Goal: Find contact information: Find contact information

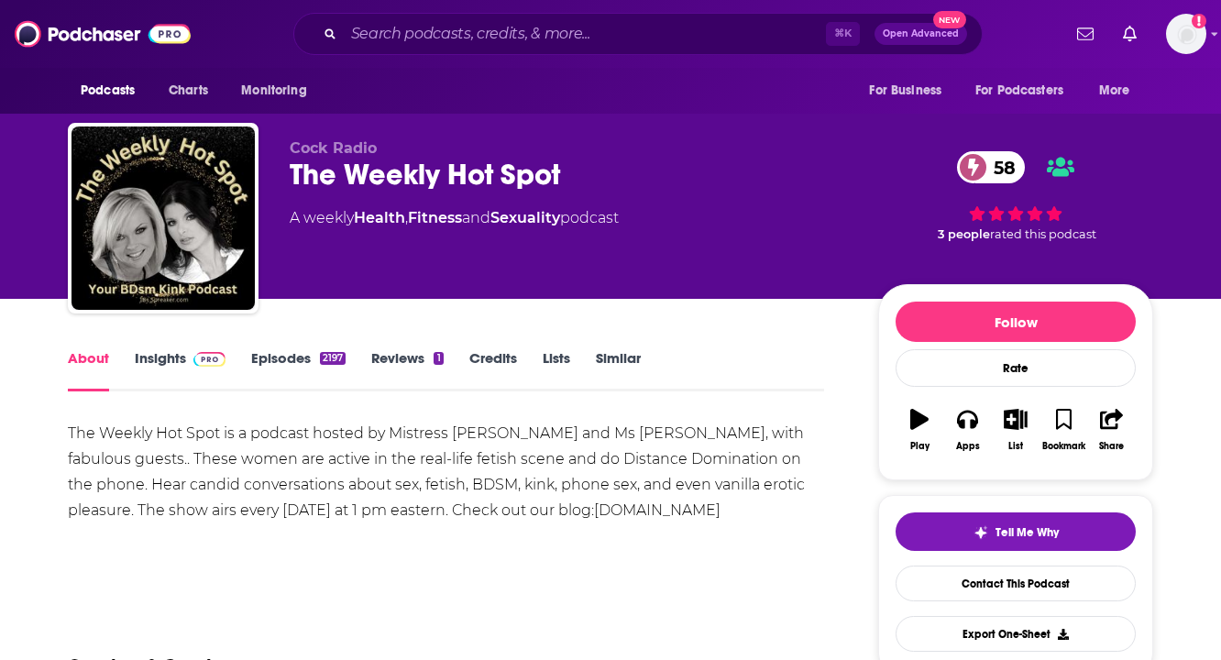
click at [159, 362] on link "Insights" at bounding box center [180, 370] width 91 height 42
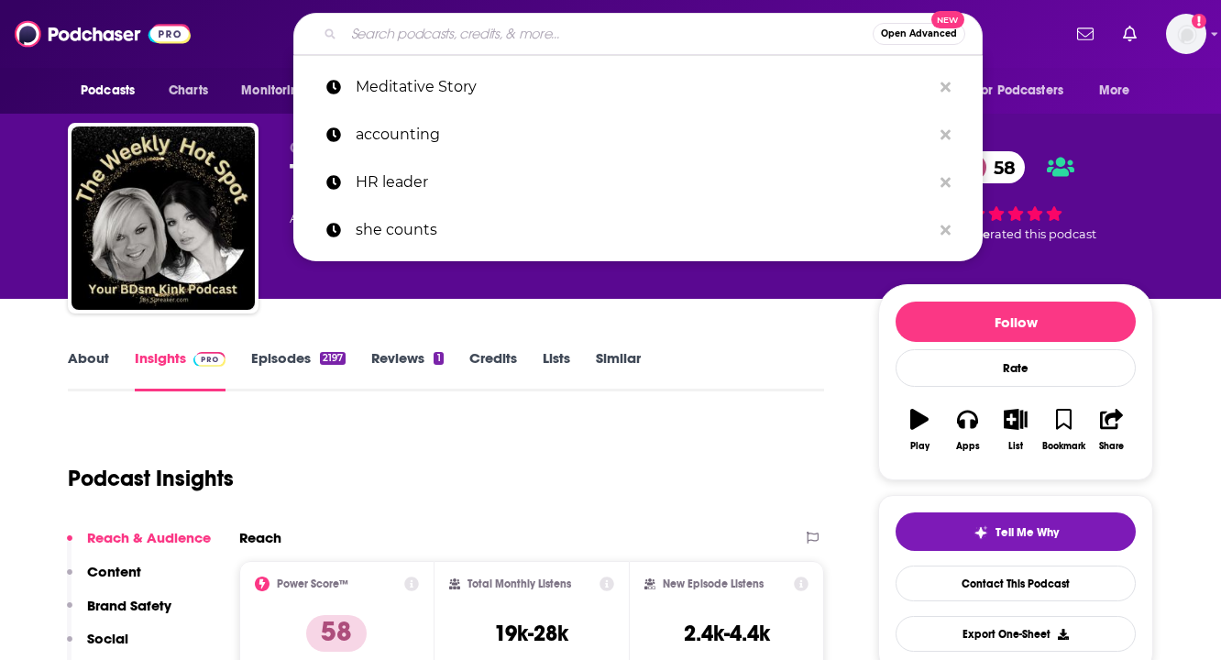
click at [493, 39] on input "Search podcasts, credits, & more..." at bounding box center [608, 33] width 529 height 29
click at [60, 24] on img at bounding box center [103, 33] width 176 height 35
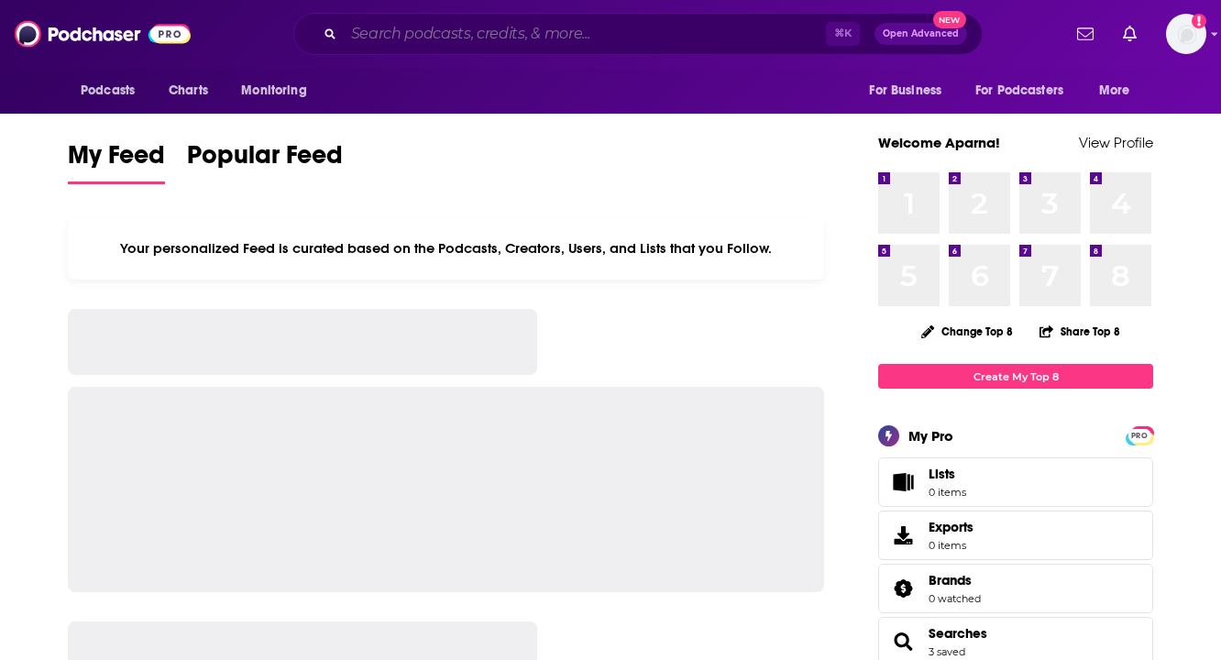
click at [478, 29] on input "Search podcasts, credits, & more..." at bounding box center [585, 33] width 482 height 29
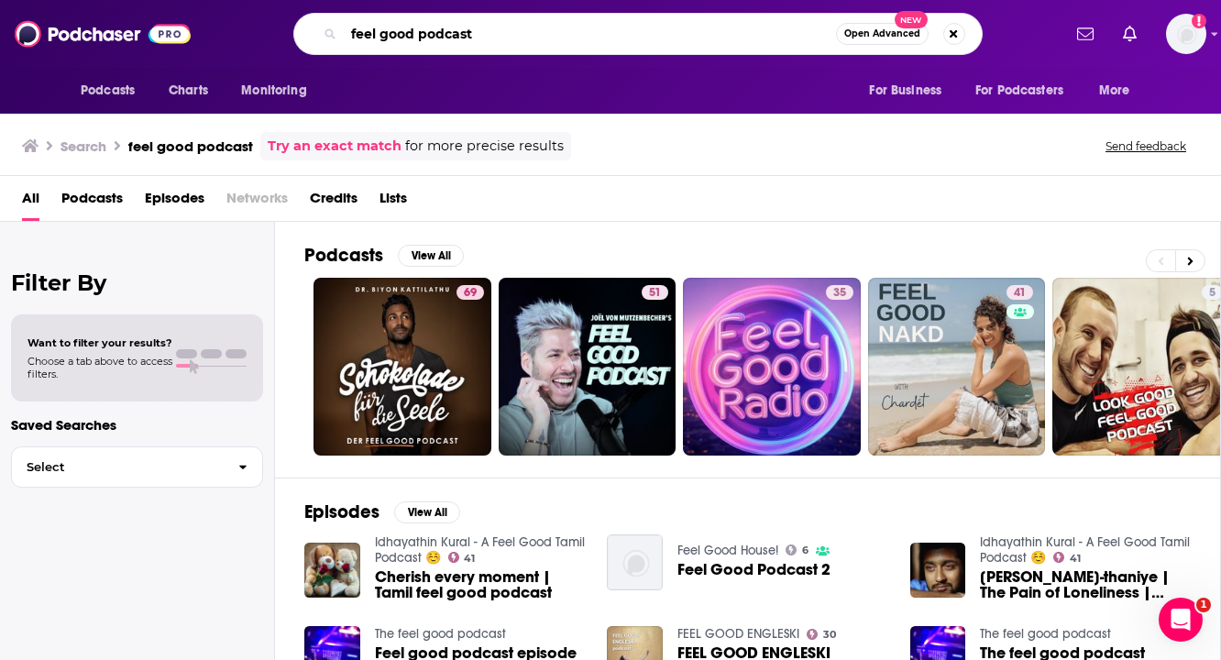
click at [558, 21] on input "feel good podcast" at bounding box center [590, 33] width 492 height 29
click at [539, 34] on input "feel good podcast" at bounding box center [590, 33] width 492 height 29
type input "feel good podcast [PERSON_NAME]"
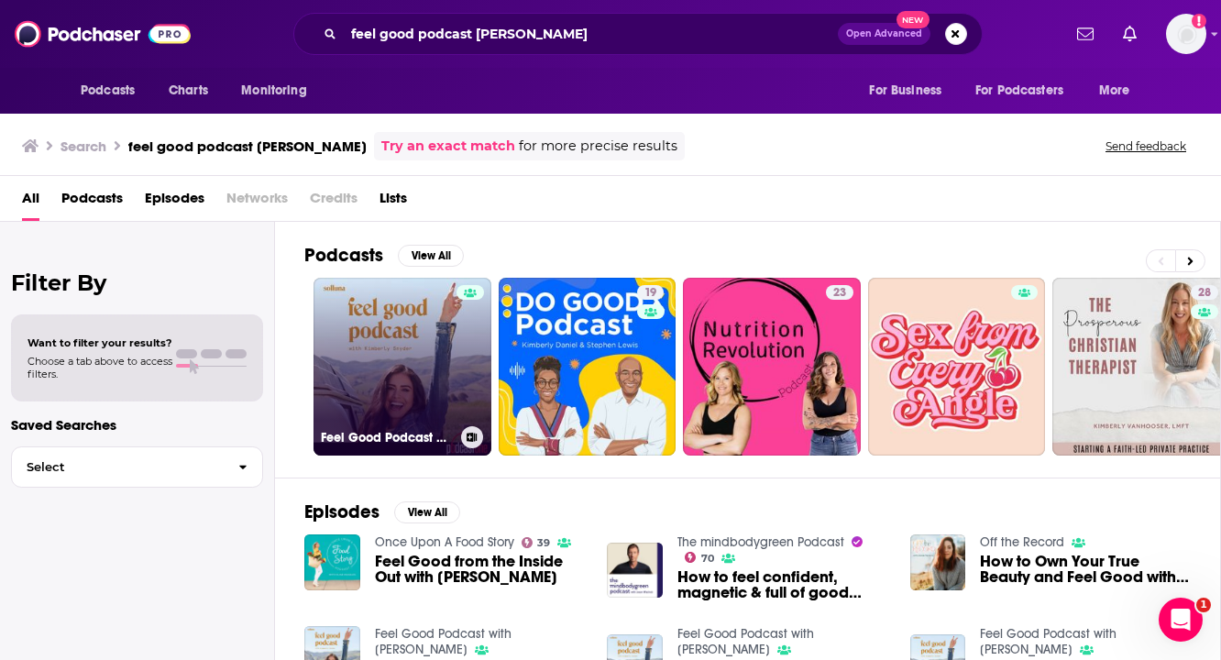
click at [437, 365] on link "Feel Good Podcast with [PERSON_NAME]" at bounding box center [402, 367] width 178 height 178
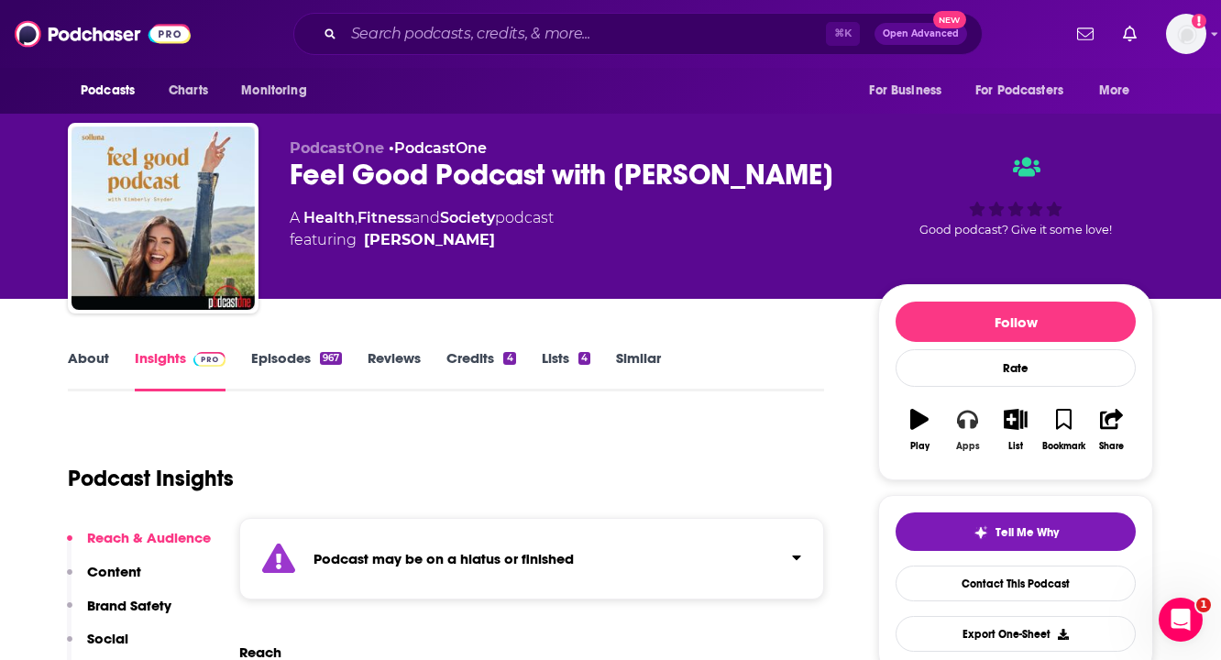
click at [962, 424] on icon "button" at bounding box center [967, 420] width 20 height 18
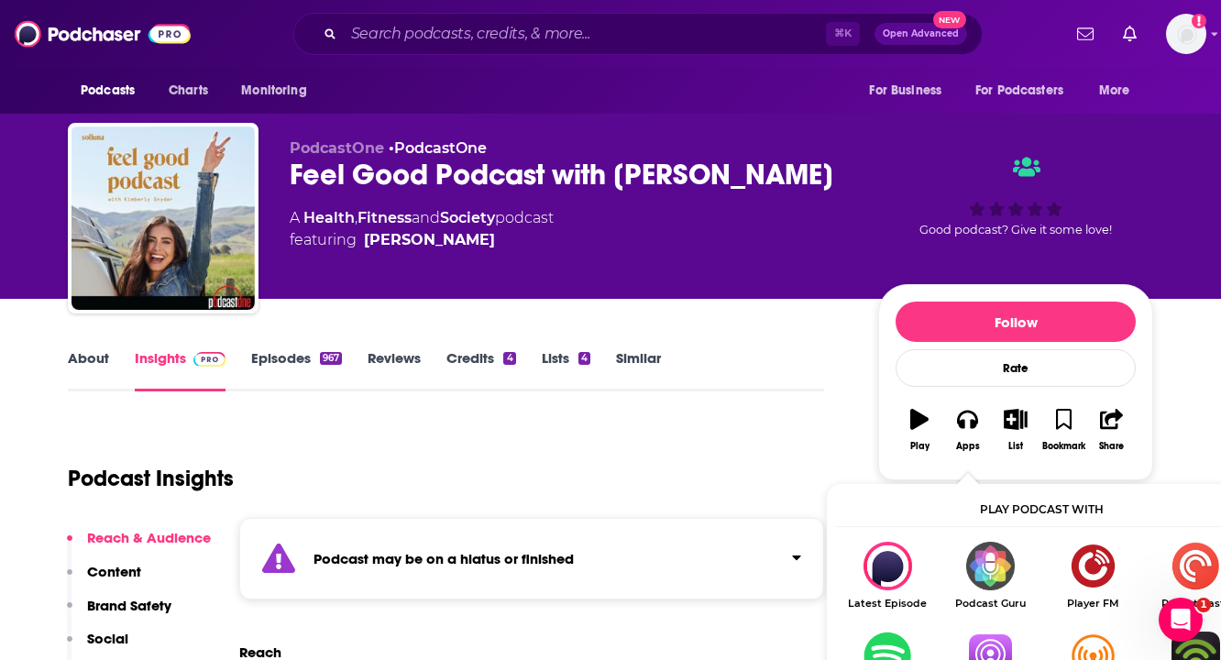
click at [1000, 645] on img "Show Listen On dropdown" at bounding box center [989, 655] width 103 height 49
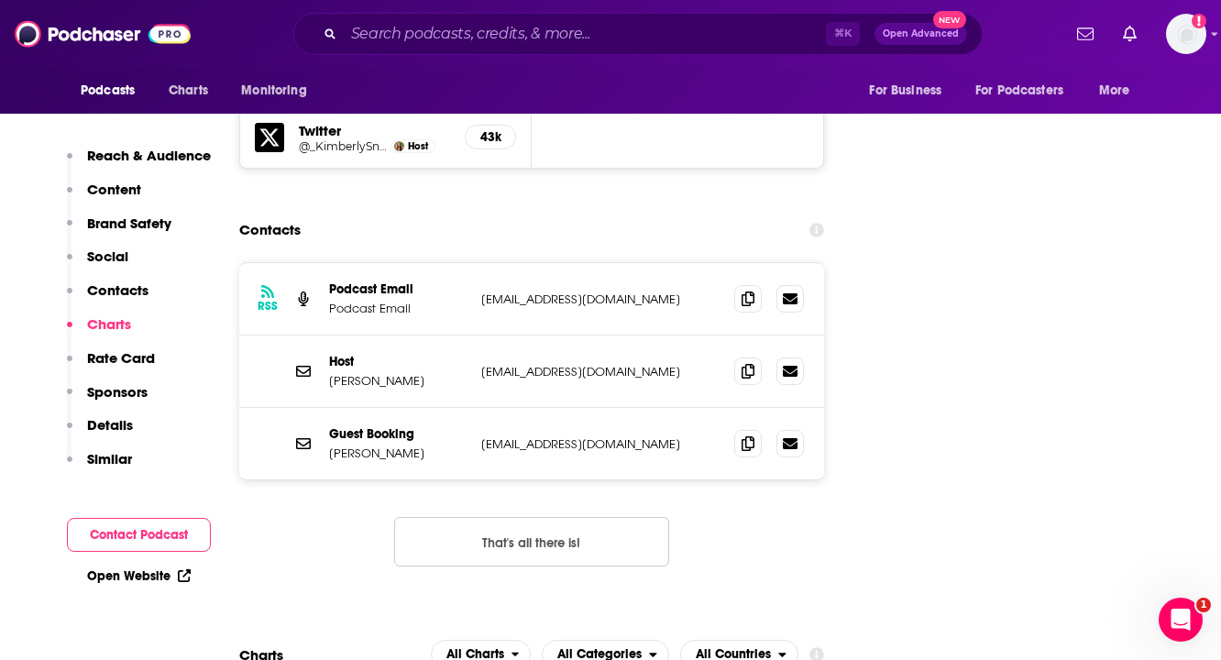
scroll to position [2378, 0]
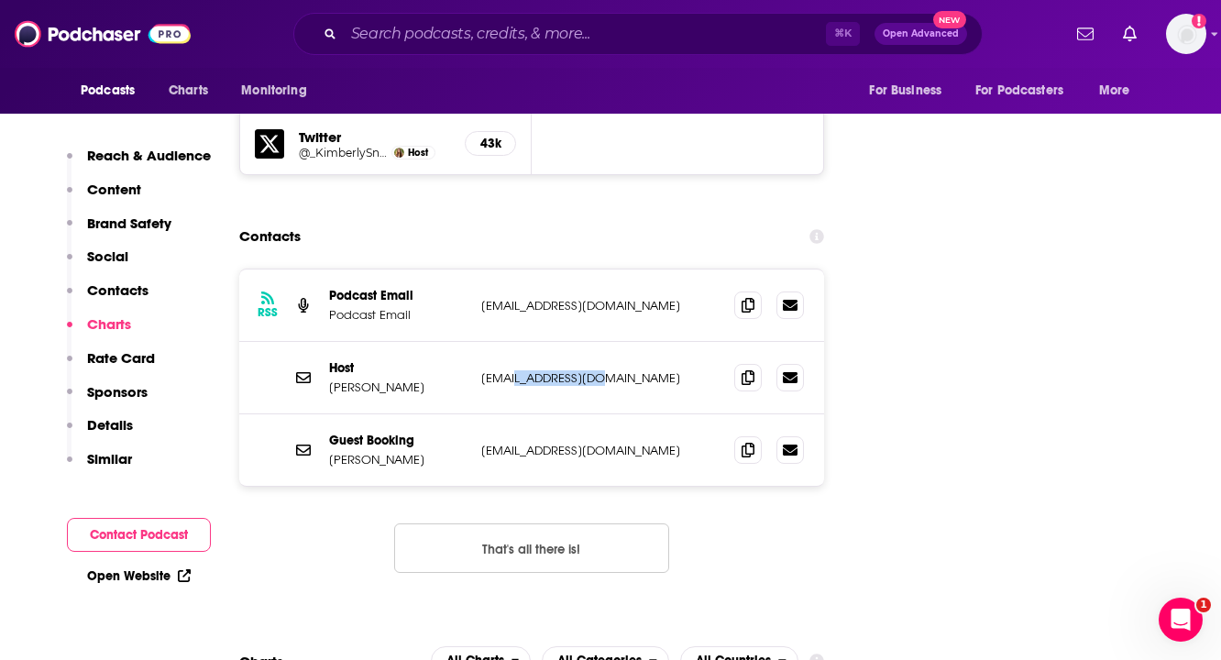
drag, startPoint x: 606, startPoint y: 288, endPoint x: 518, endPoint y: 293, distance: 88.2
click at [518, 370] on p "[EMAIL_ADDRESS][DOMAIN_NAME]" at bounding box center [600, 378] width 238 height 16
copy p "[DOMAIN_NAME]"
click at [746, 369] on icon at bounding box center [747, 376] width 13 height 15
